Goal: Task Accomplishment & Management: Manage account settings

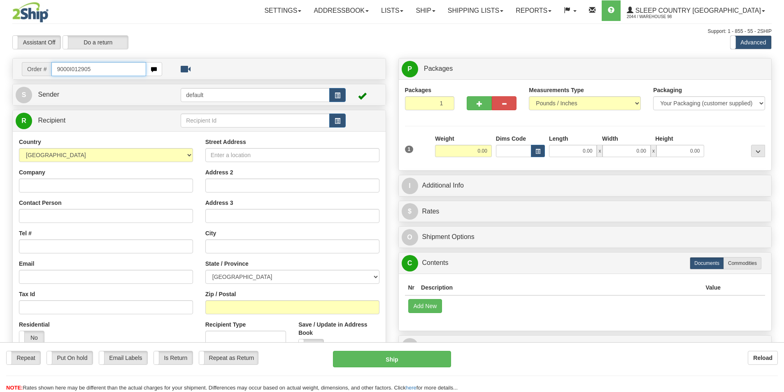
type input "9000I012905"
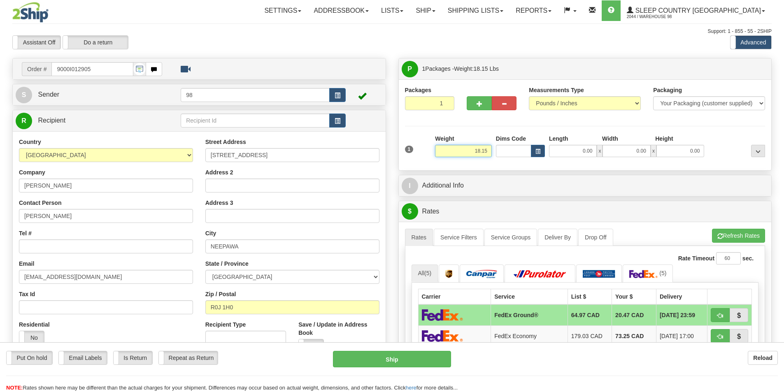
drag, startPoint x: 447, startPoint y: 150, endPoint x: 492, endPoint y: 150, distance: 45.3
click at [492, 150] on div "Weight 18.15" at bounding box center [463, 149] width 61 height 29
type input "16.00"
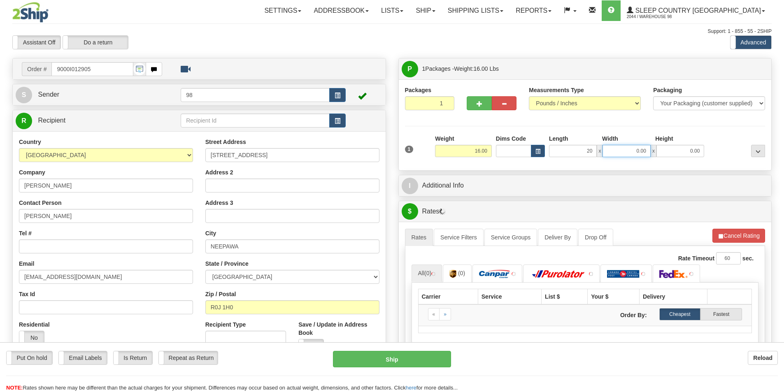
type input "20.00"
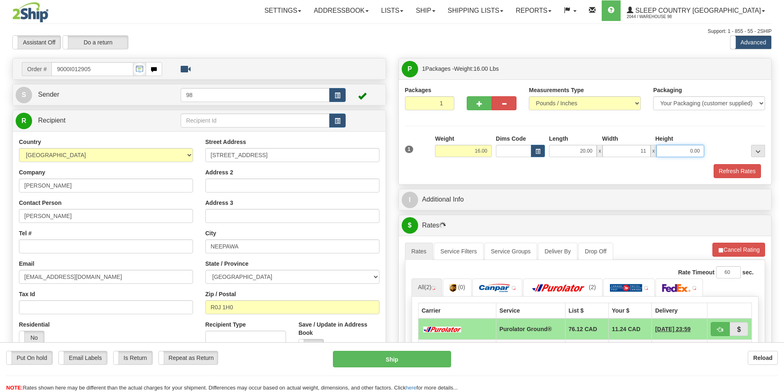
type input "11.00"
click at [728, 170] on button "Refresh Rates" at bounding box center [737, 171] width 47 height 14
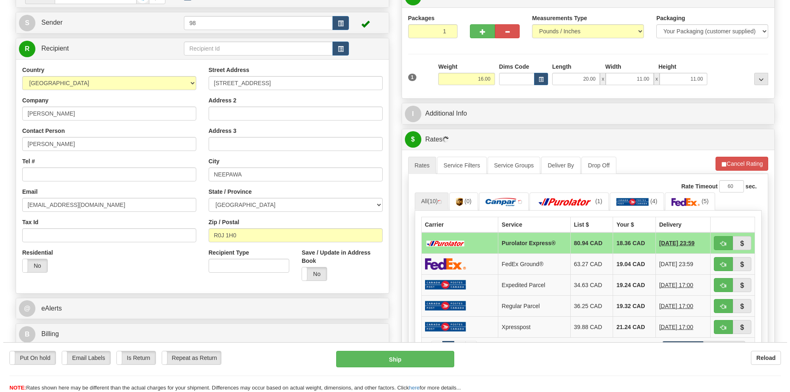
scroll to position [82, 0]
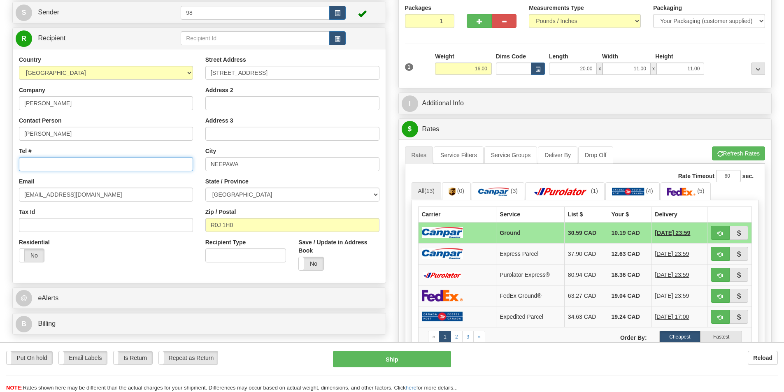
click at [44, 163] on input "Tel #" at bounding box center [106, 164] width 174 height 14
type input "4317595760"
click at [420, 364] on button "Ship" at bounding box center [392, 359] width 118 height 16
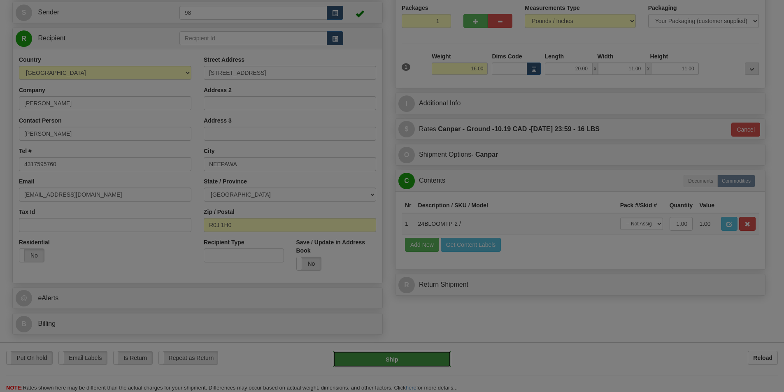
type input "1"
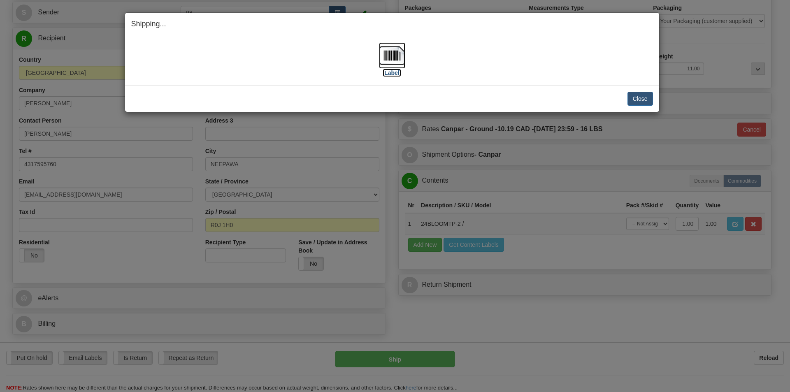
click at [392, 72] on label "[Label]" at bounding box center [392, 73] width 19 height 8
click at [638, 93] on button "Close" at bounding box center [641, 99] width 26 height 14
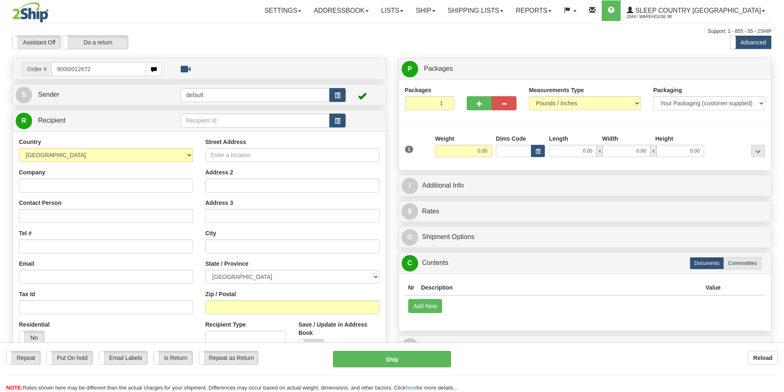
type input "9000I012672"
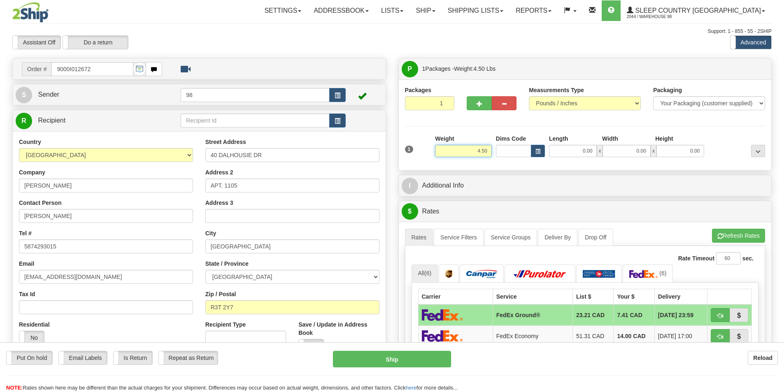
drag, startPoint x: 469, startPoint y: 148, endPoint x: 513, endPoint y: 150, distance: 44.1
click at [513, 150] on div "1 Weight 4.50 Dims Code 0.00" at bounding box center [585, 149] width 365 height 29
type input "7.00"
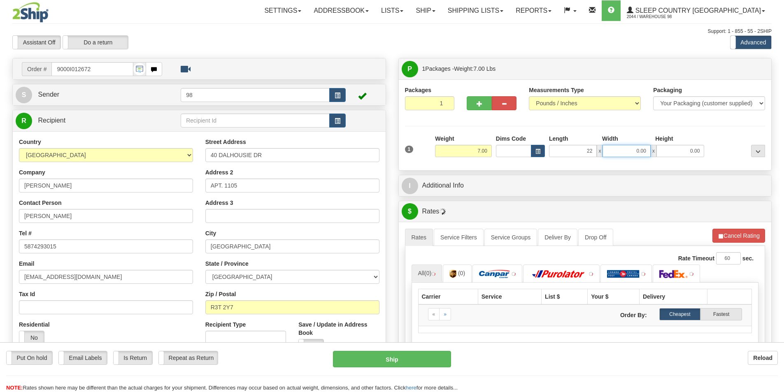
type input "22.00"
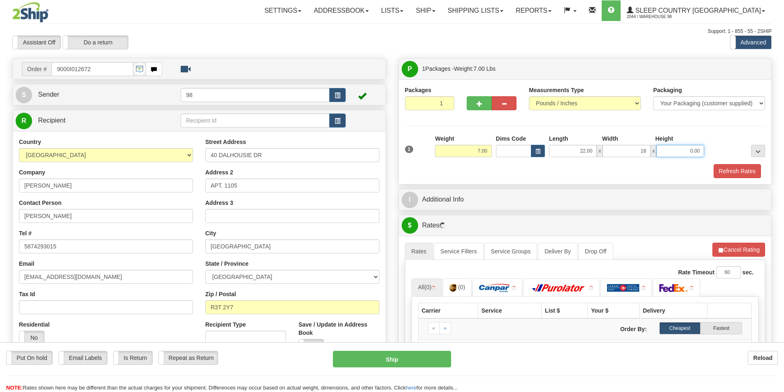
type input "18.00"
type input "7.00"
click at [737, 173] on button "Refresh Rates" at bounding box center [737, 171] width 47 height 14
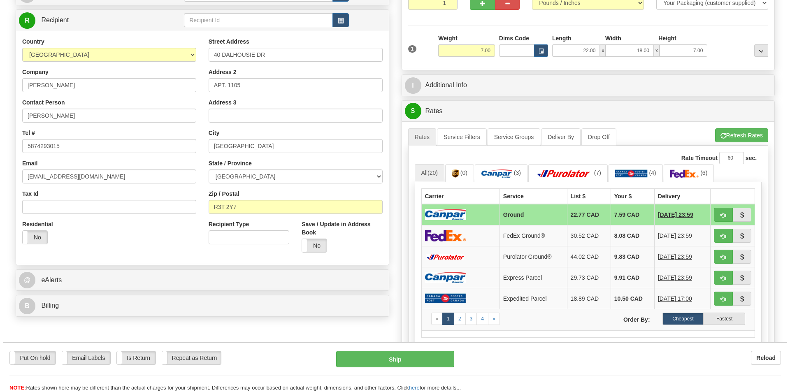
scroll to position [123, 0]
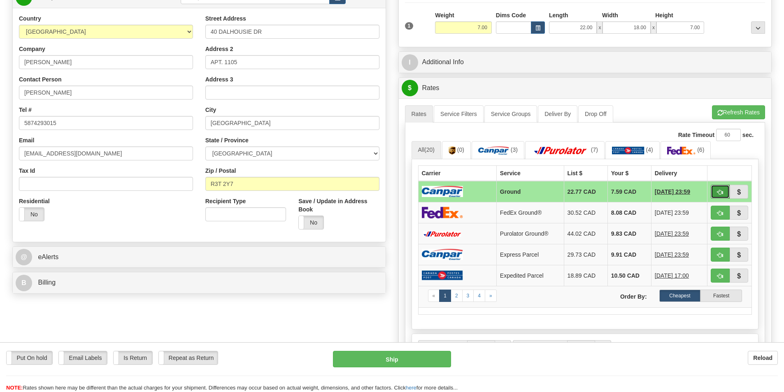
click at [724, 195] on button "button" at bounding box center [720, 192] width 19 height 14
type input "1"
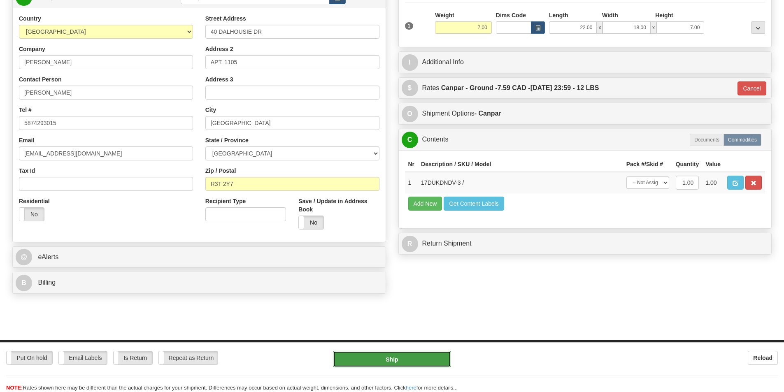
click at [402, 358] on button "Ship" at bounding box center [392, 359] width 118 height 16
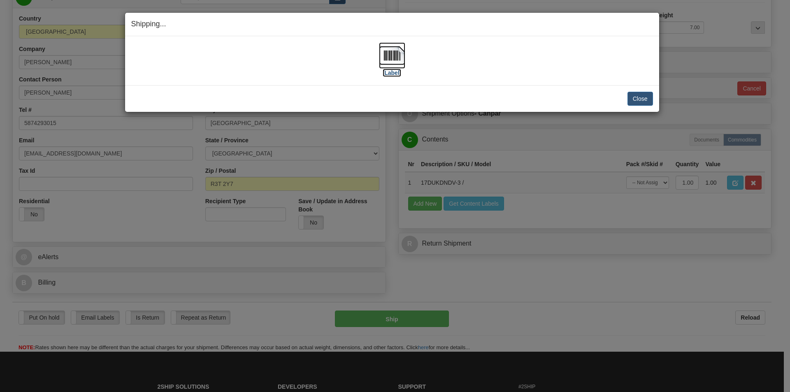
click at [390, 73] on label "[Label]" at bounding box center [392, 73] width 19 height 8
click at [632, 97] on button "Close" at bounding box center [641, 99] width 26 height 14
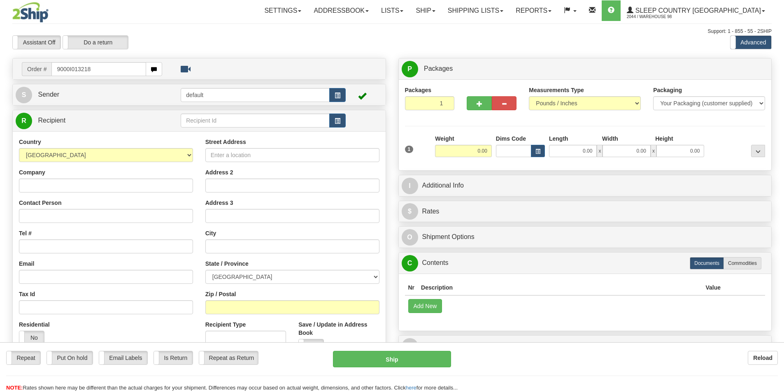
type input "9000I013218"
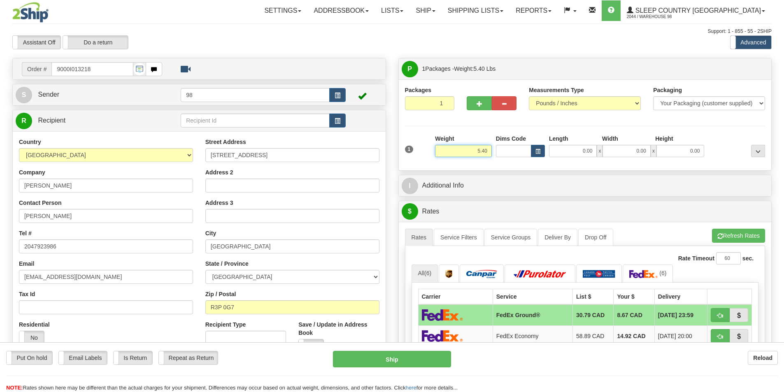
drag, startPoint x: 462, startPoint y: 149, endPoint x: 504, endPoint y: 154, distance: 42.3
click at [504, 154] on div "1 Weight 5.40 Dims Code 0.00" at bounding box center [585, 149] width 365 height 29
type input "8.00"
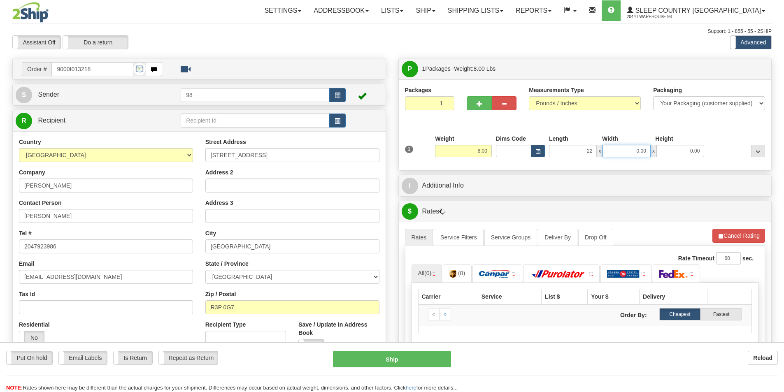
type input "22.00"
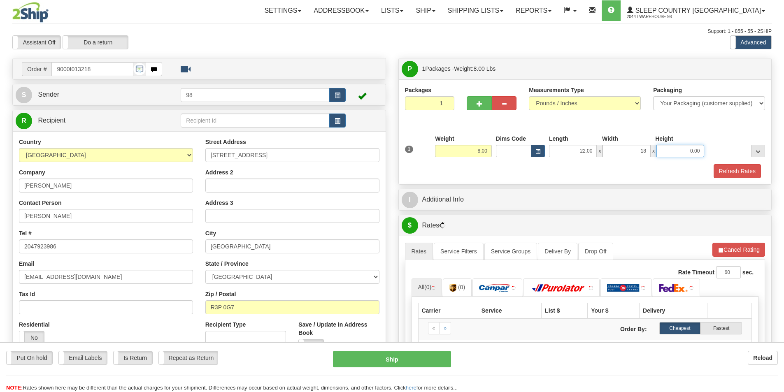
type input "18.00"
type input "8.00"
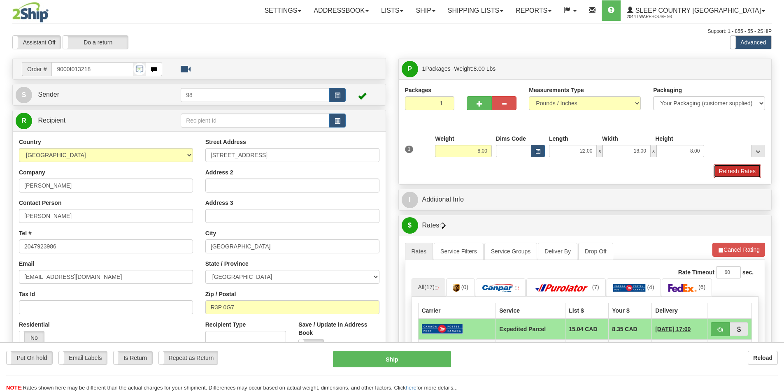
click at [726, 169] on button "Refresh Rates" at bounding box center [737, 171] width 47 height 14
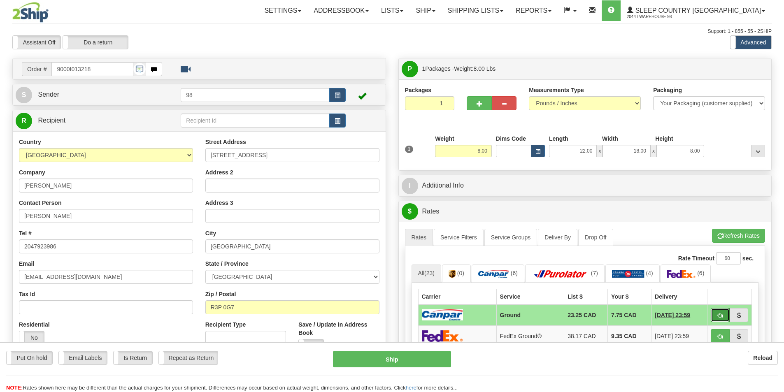
click at [718, 310] on button "button" at bounding box center [720, 315] width 19 height 14
type input "1"
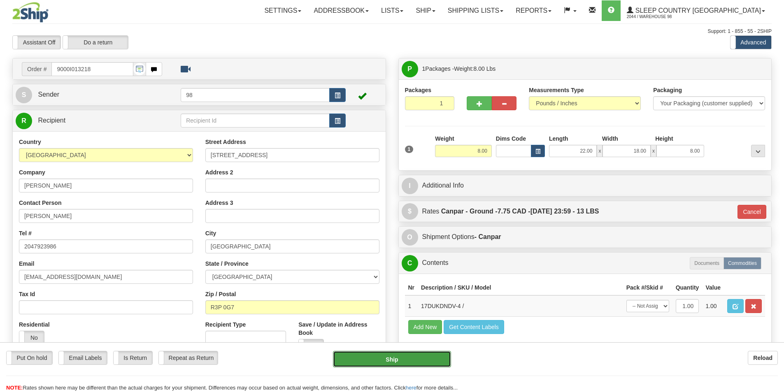
click at [406, 353] on button "Ship" at bounding box center [392, 359] width 118 height 16
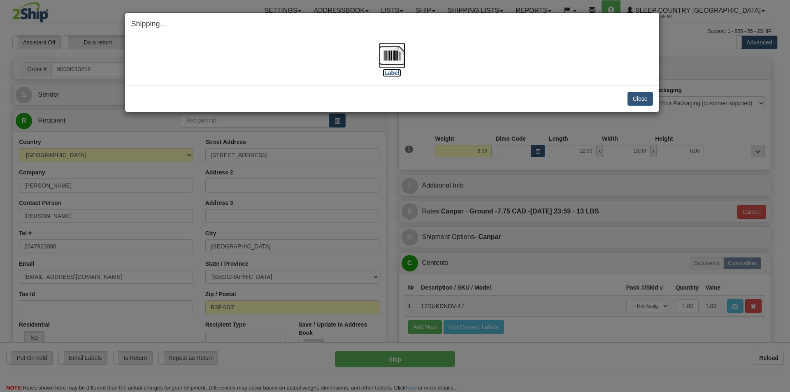
click at [391, 70] on label "[Label]" at bounding box center [392, 73] width 19 height 8
click at [640, 96] on button "Close" at bounding box center [641, 99] width 26 height 14
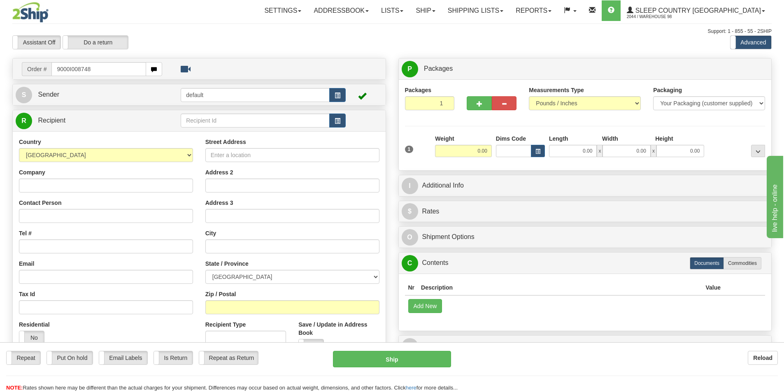
type input "9000I008748"
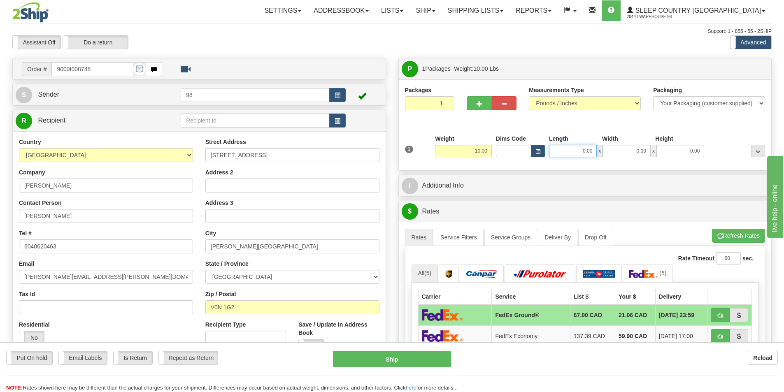
drag, startPoint x: 578, startPoint y: 151, endPoint x: 591, endPoint y: 151, distance: 13.2
click at [591, 151] on input "0.00" at bounding box center [573, 151] width 48 height 12
type input "53.00"
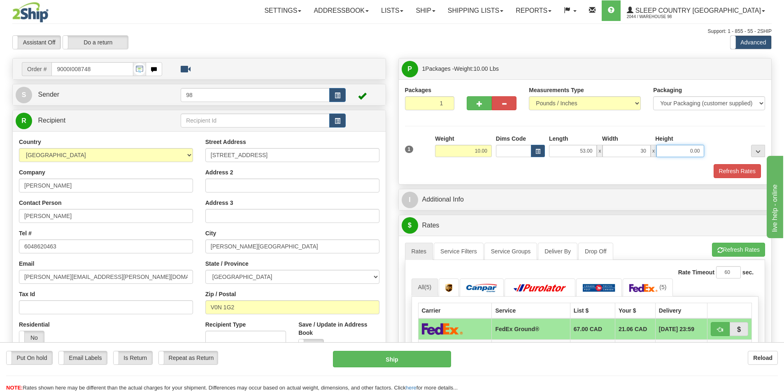
type input "30.00"
type input "6.00"
click at [724, 172] on button "Refresh Rates" at bounding box center [737, 171] width 47 height 14
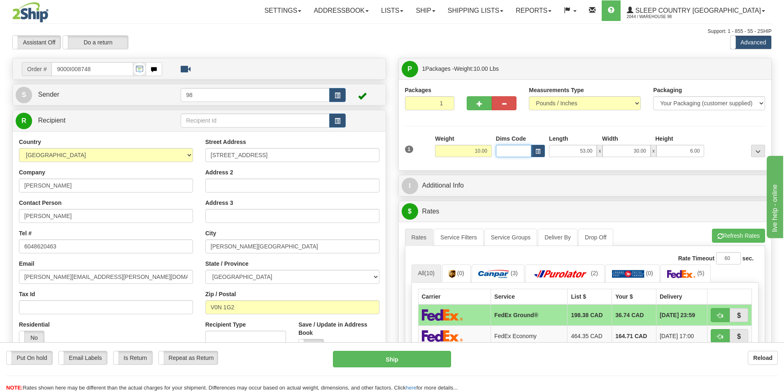
click at [502, 150] on input "Dims Code" at bounding box center [513, 151] width 35 height 12
drag, startPoint x: 566, startPoint y: 151, endPoint x: 611, endPoint y: 152, distance: 45.7
click at [611, 152] on div "53.00 x 30.00 x 6.00" at bounding box center [626, 151] width 155 height 12
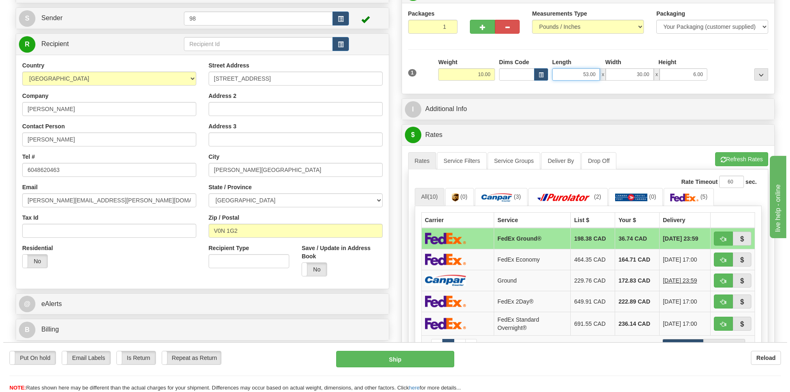
scroll to position [82, 0]
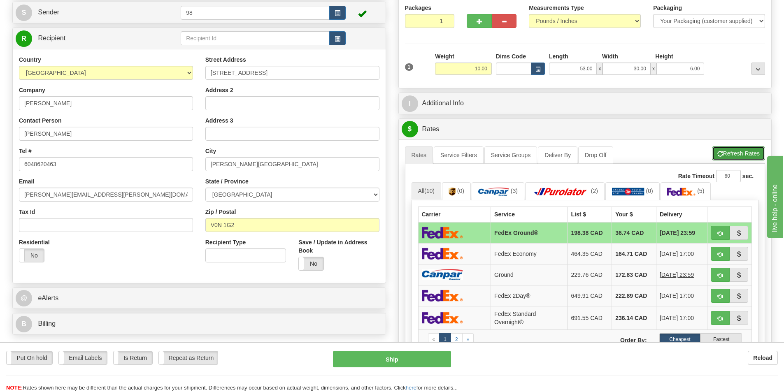
click at [723, 151] on button "Refresh Rates" at bounding box center [738, 153] width 53 height 14
click at [718, 229] on button "button" at bounding box center [720, 233] width 19 height 14
type input "92"
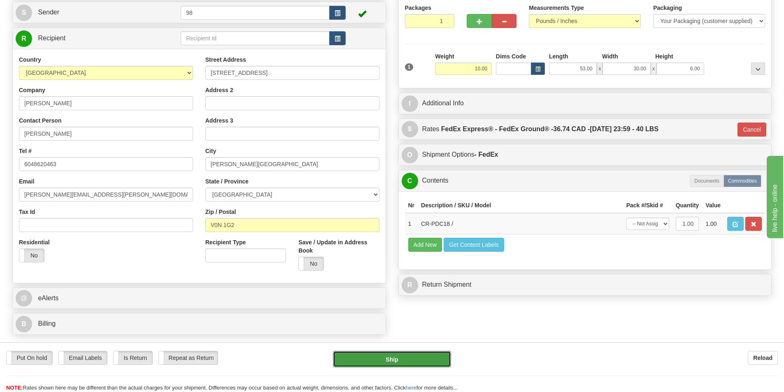
click at [416, 360] on button "Ship" at bounding box center [392, 359] width 118 height 16
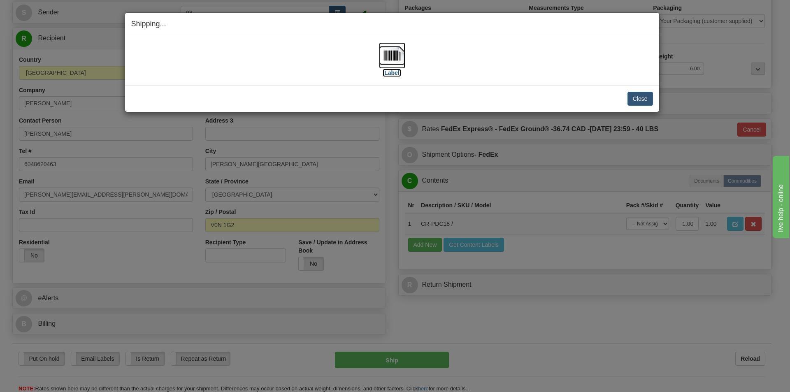
click at [396, 71] on label "[Label]" at bounding box center [392, 73] width 19 height 8
click at [633, 100] on button "Close" at bounding box center [641, 99] width 26 height 14
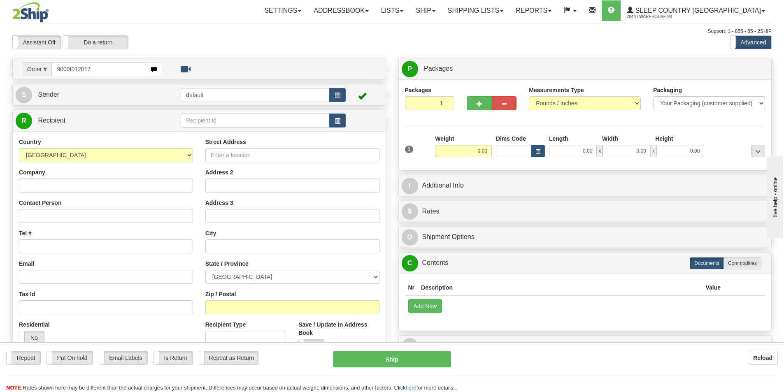
type input "9000I012017"
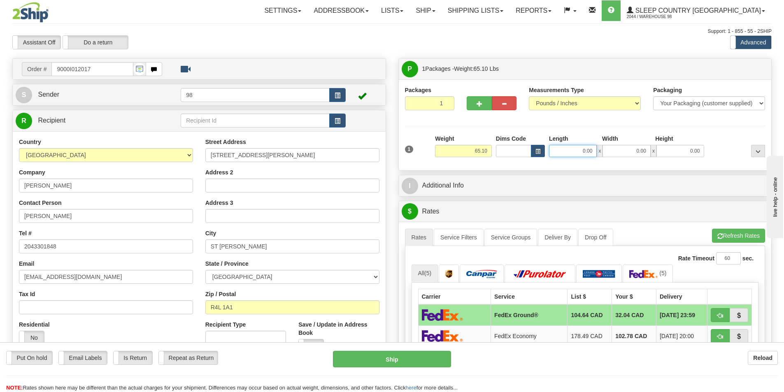
drag, startPoint x: 557, startPoint y: 146, endPoint x: 609, endPoint y: 147, distance: 51.4
click at [609, 147] on div "0.00 x 0.00 x 0.00" at bounding box center [626, 151] width 155 height 12
type input "72.00"
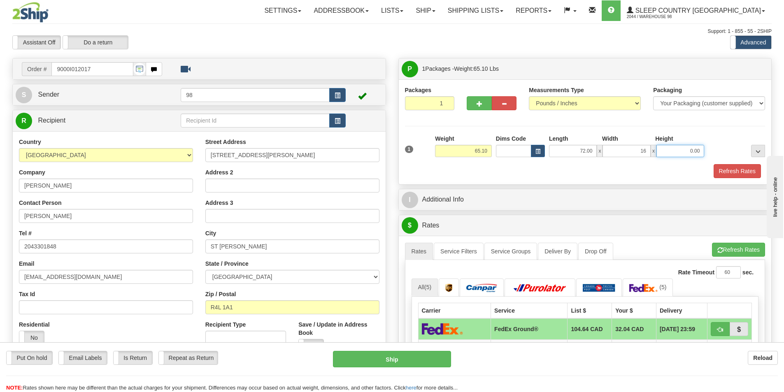
type input "16.00"
type input "10.00"
click at [721, 173] on button "Refresh Rates" at bounding box center [737, 171] width 47 height 14
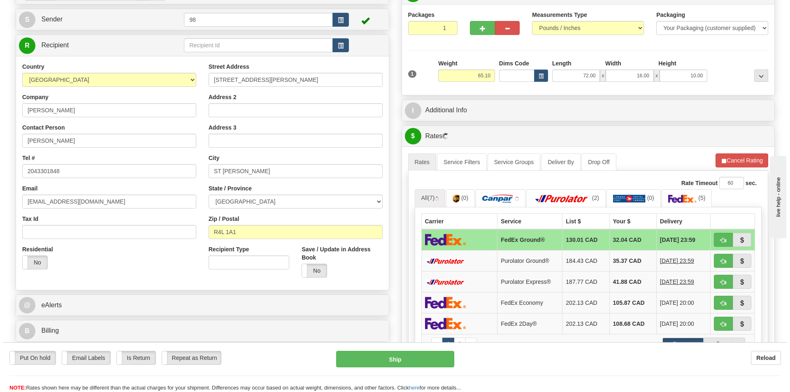
scroll to position [82, 0]
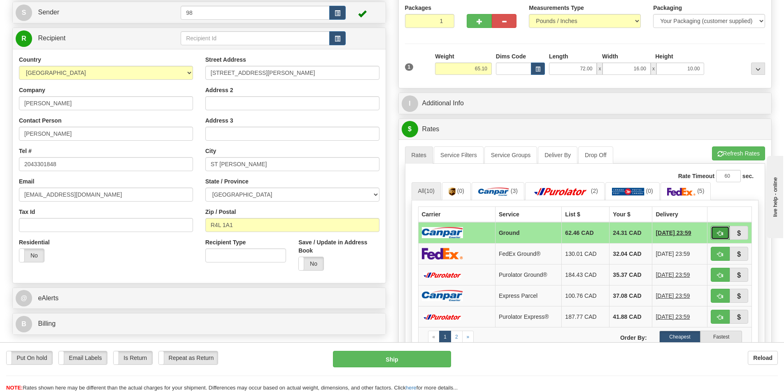
click at [720, 234] on span "button" at bounding box center [720, 233] width 6 height 5
type input "1"
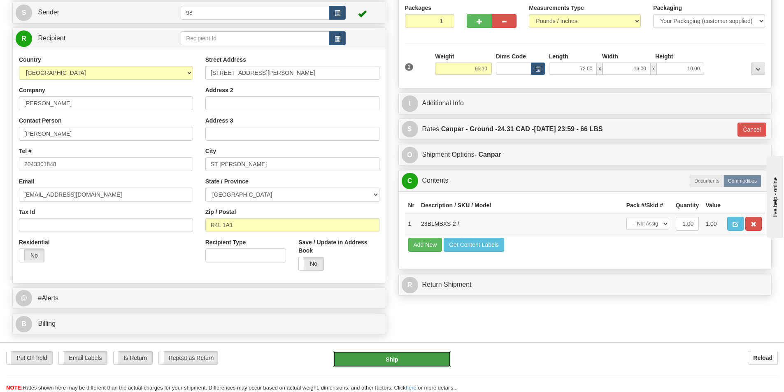
click at [402, 359] on button "Ship" at bounding box center [392, 359] width 118 height 16
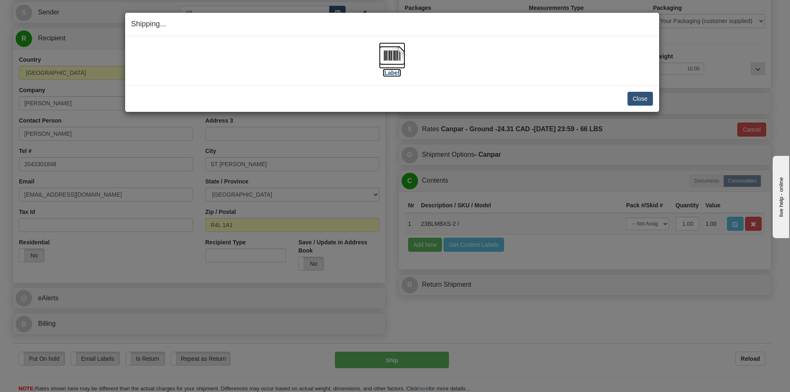
click at [395, 74] on label "[Label]" at bounding box center [392, 73] width 19 height 8
click at [631, 94] on button "Close" at bounding box center [641, 99] width 26 height 14
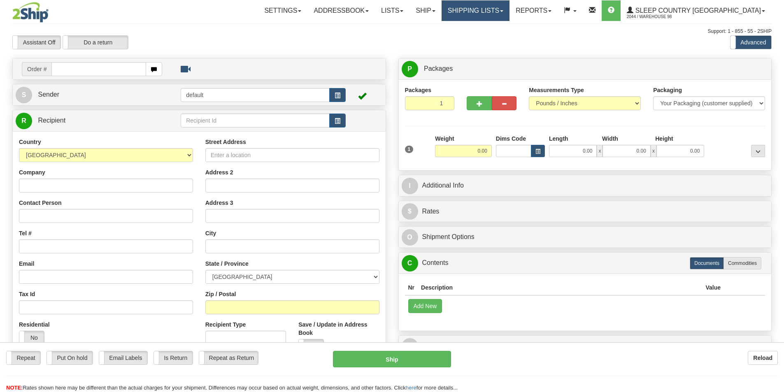
click at [496, 9] on link "Shipping lists" at bounding box center [476, 10] width 68 height 21
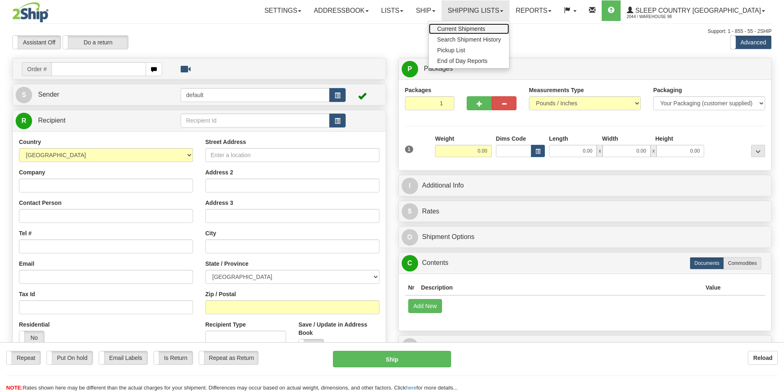
click at [485, 26] on span "Current Shipments" at bounding box center [461, 29] width 48 height 7
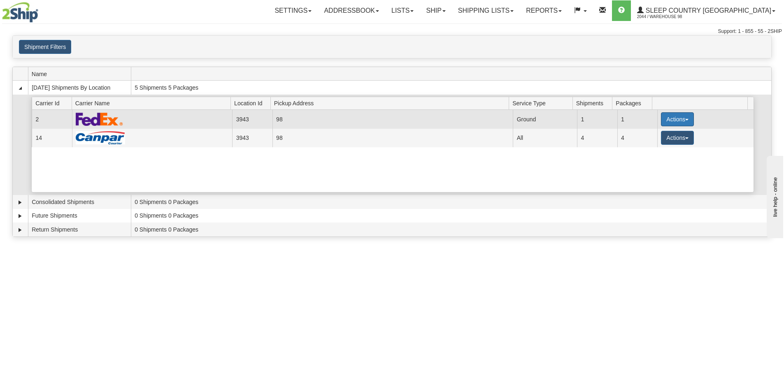
click at [661, 121] on button "Actions" at bounding box center [677, 119] width 33 height 14
click at [642, 144] on span "Close" at bounding box center [645, 145] width 19 height 6
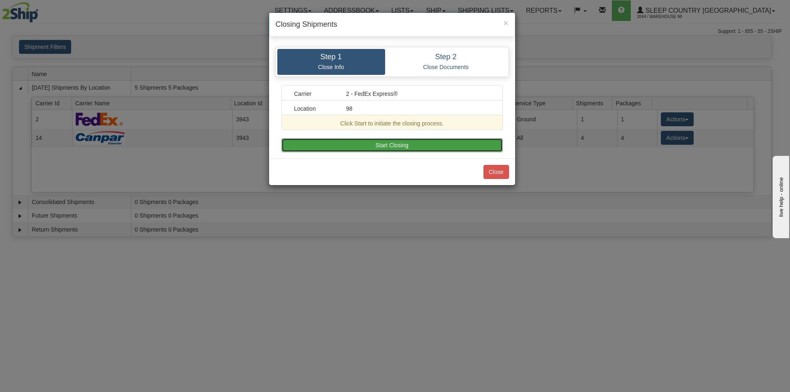
click at [412, 149] on button "Start Closing" at bounding box center [391, 145] width 221 height 14
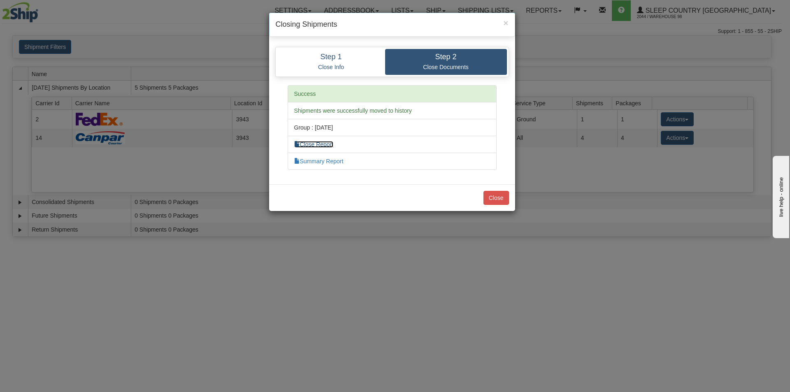
click at [328, 146] on link "Close Report" at bounding box center [314, 144] width 40 height 7
click at [497, 199] on button "Close" at bounding box center [497, 198] width 26 height 14
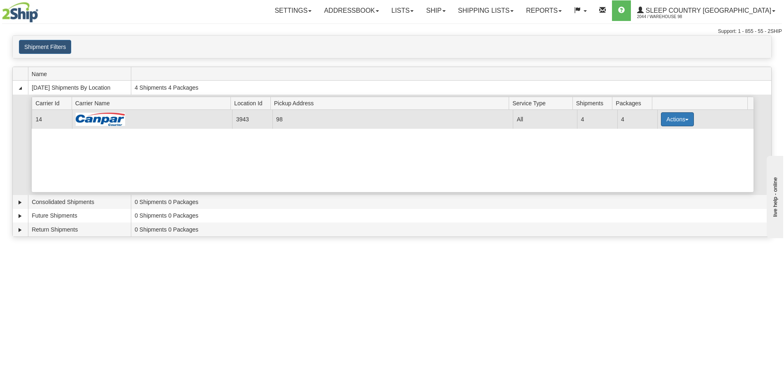
click at [671, 119] on button "Actions" at bounding box center [677, 119] width 33 height 14
click at [659, 145] on link "Close" at bounding box center [661, 145] width 66 height 11
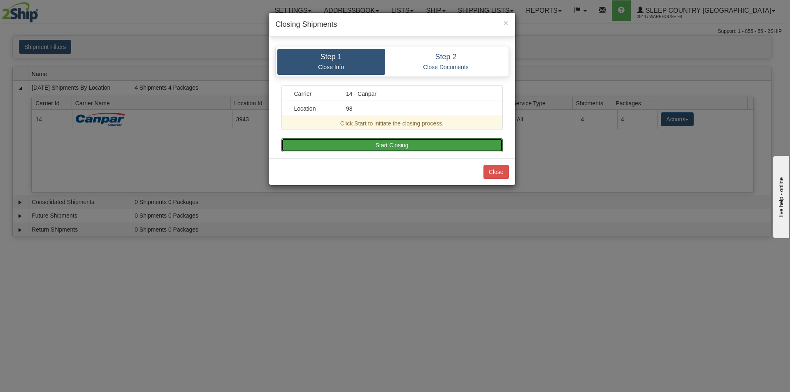
drag, startPoint x: 404, startPoint y: 148, endPoint x: 336, endPoint y: 144, distance: 68.5
click at [396, 146] on button "Start Closing" at bounding box center [391, 145] width 221 height 14
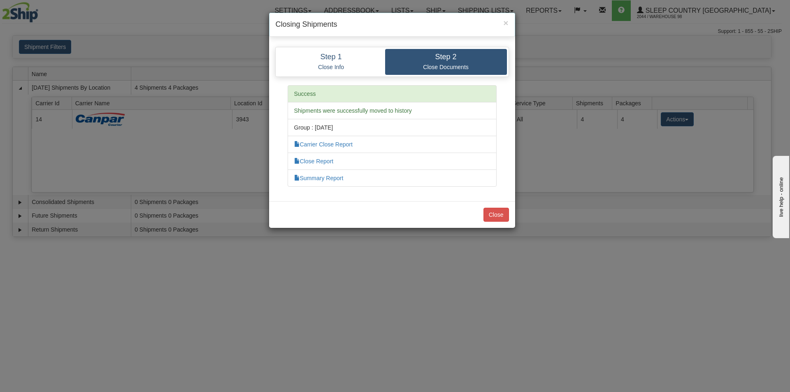
click at [302, 157] on li "Close Report" at bounding box center [392, 161] width 209 height 17
click at [309, 161] on link "Close Report" at bounding box center [314, 161] width 40 height 7
click at [500, 215] on button "Close" at bounding box center [497, 215] width 26 height 14
